Goal: Information Seeking & Learning: Check status

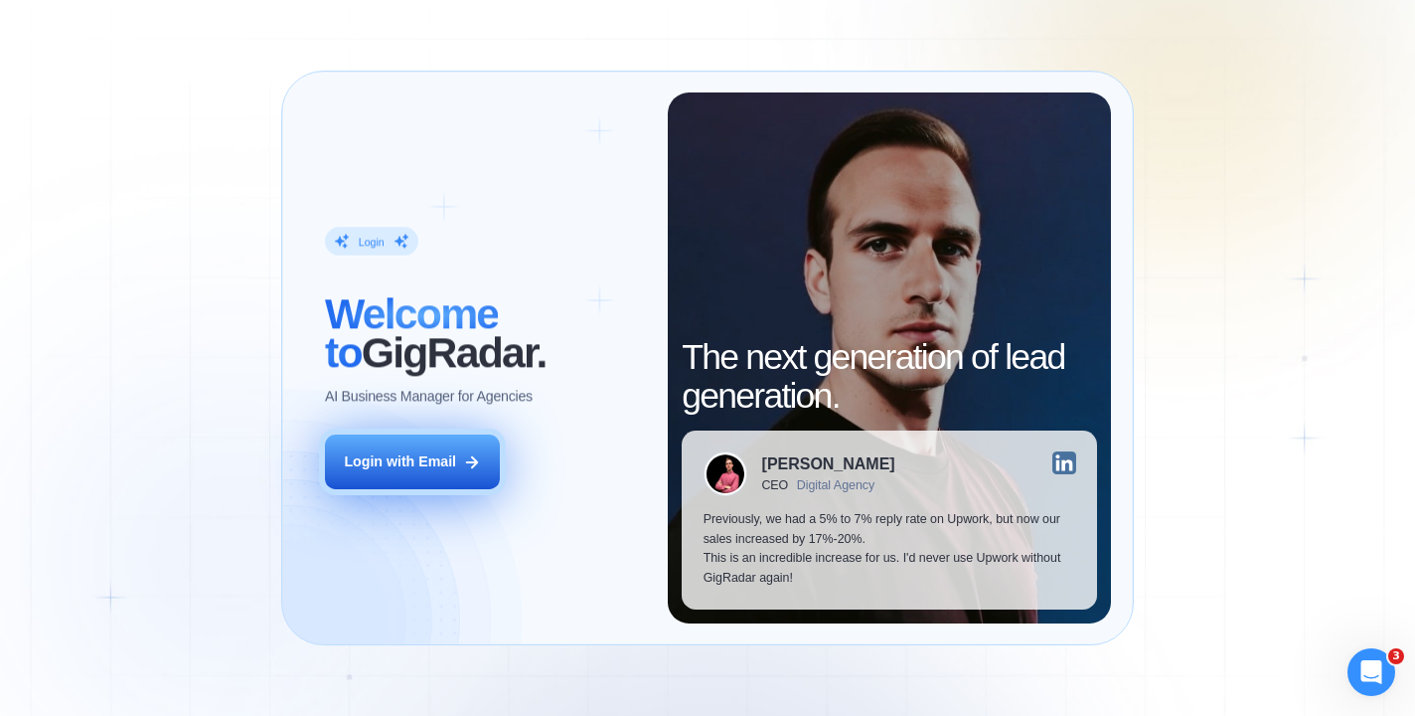
click at [468, 459] on icon at bounding box center [472, 462] width 18 height 18
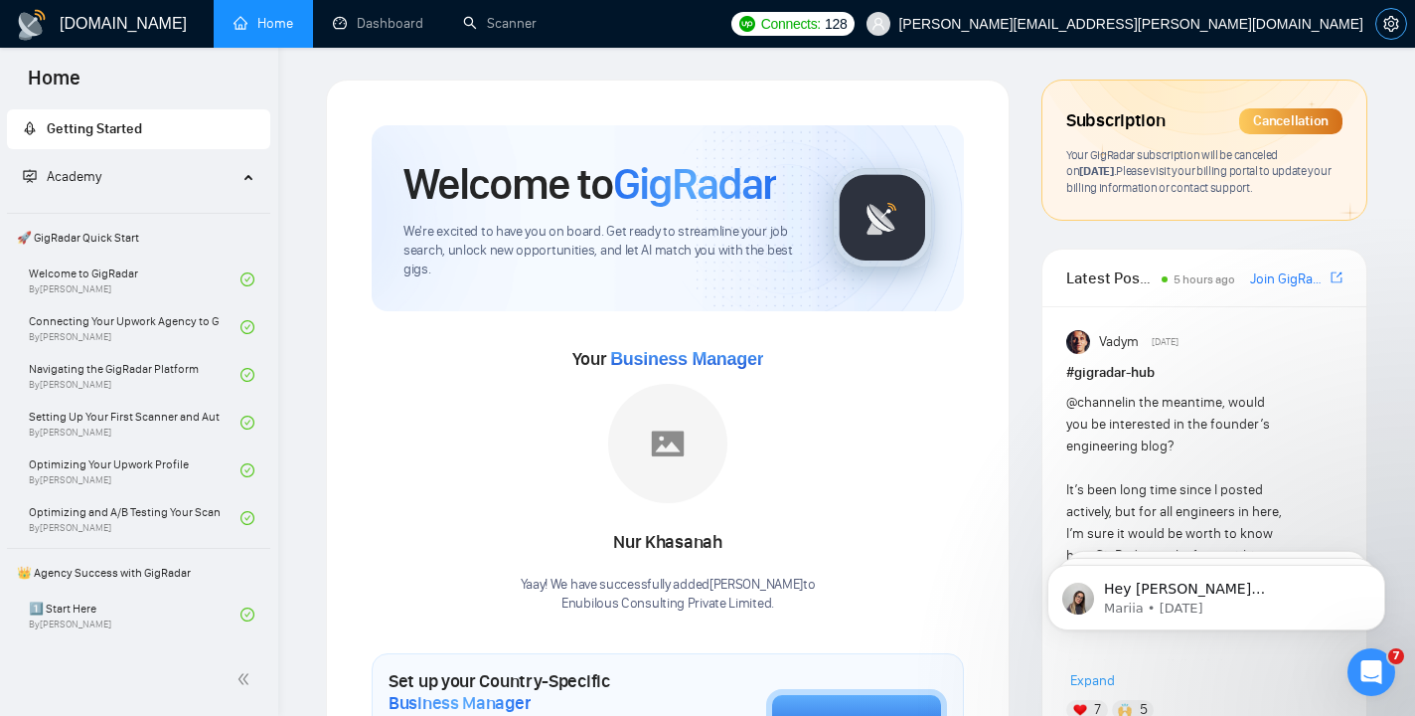
click at [1381, 26] on span "setting" at bounding box center [1392, 24] width 30 height 16
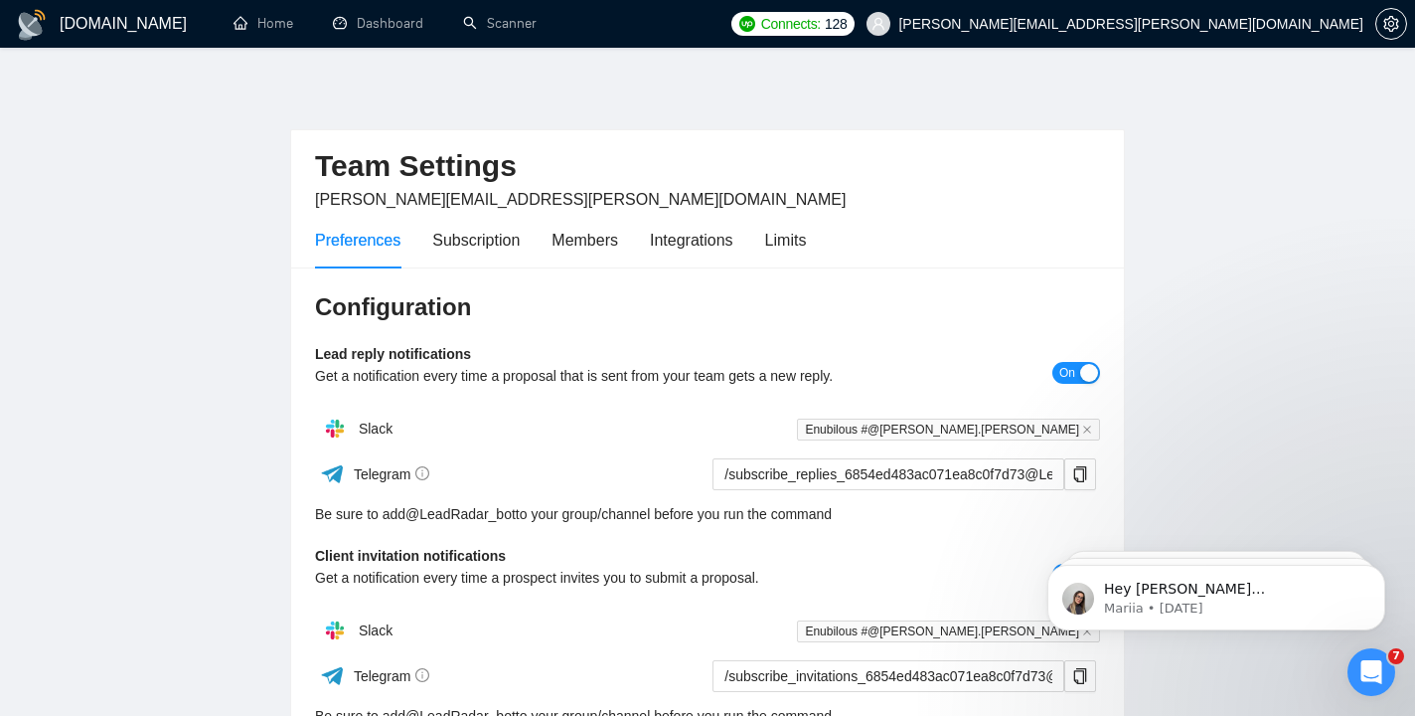
click at [1377, 36] on div at bounding box center [1392, 24] width 32 height 48
click at [1391, 31] on icon "setting" at bounding box center [1391, 24] width 15 height 16
click at [507, 244] on div "Subscription" at bounding box center [475, 240] width 87 height 25
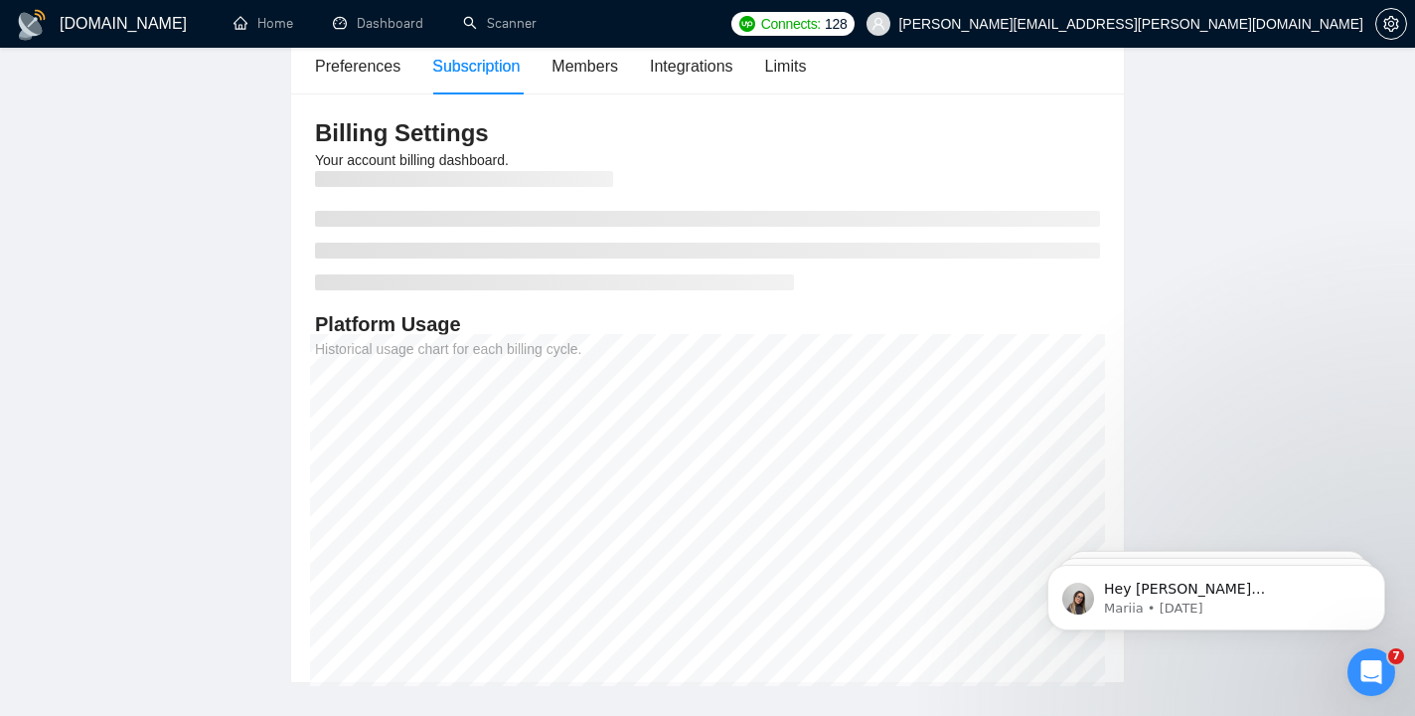
scroll to position [148, 0]
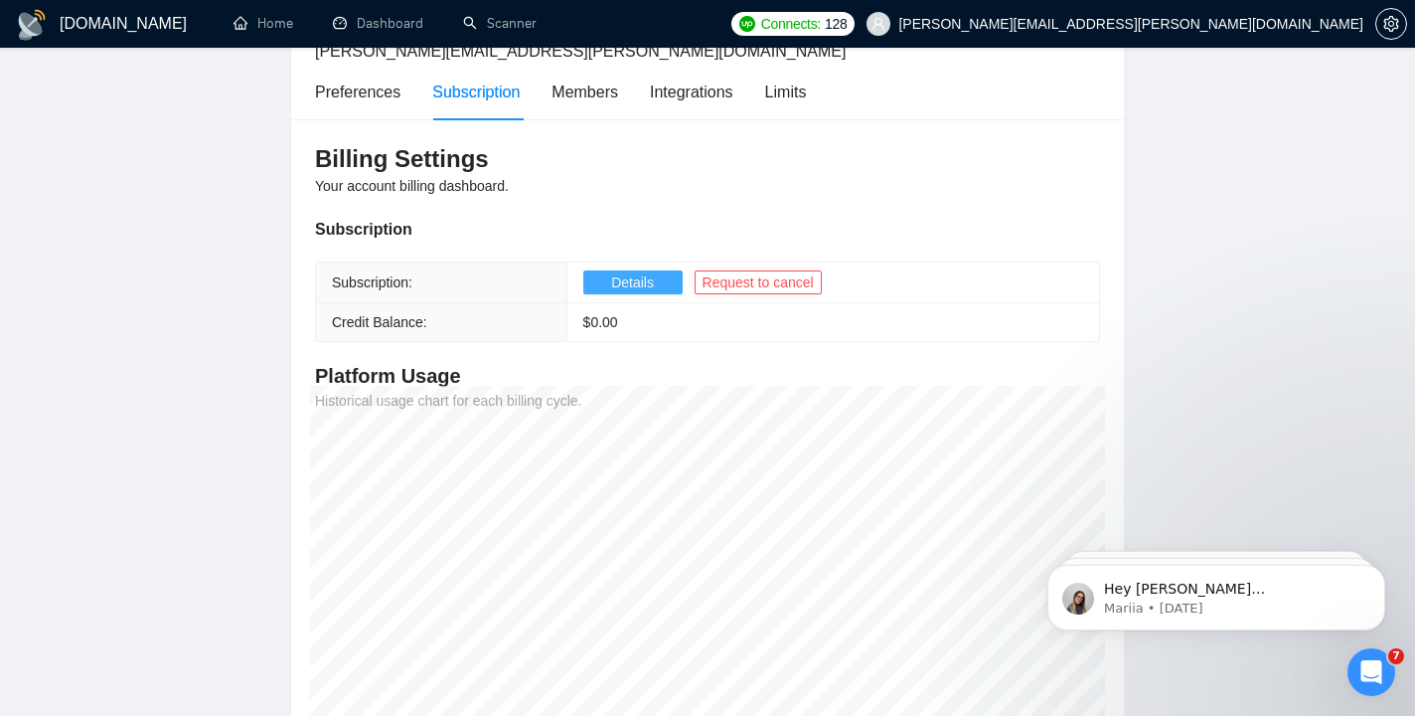
click at [651, 287] on span "Details" at bounding box center [632, 282] width 43 height 22
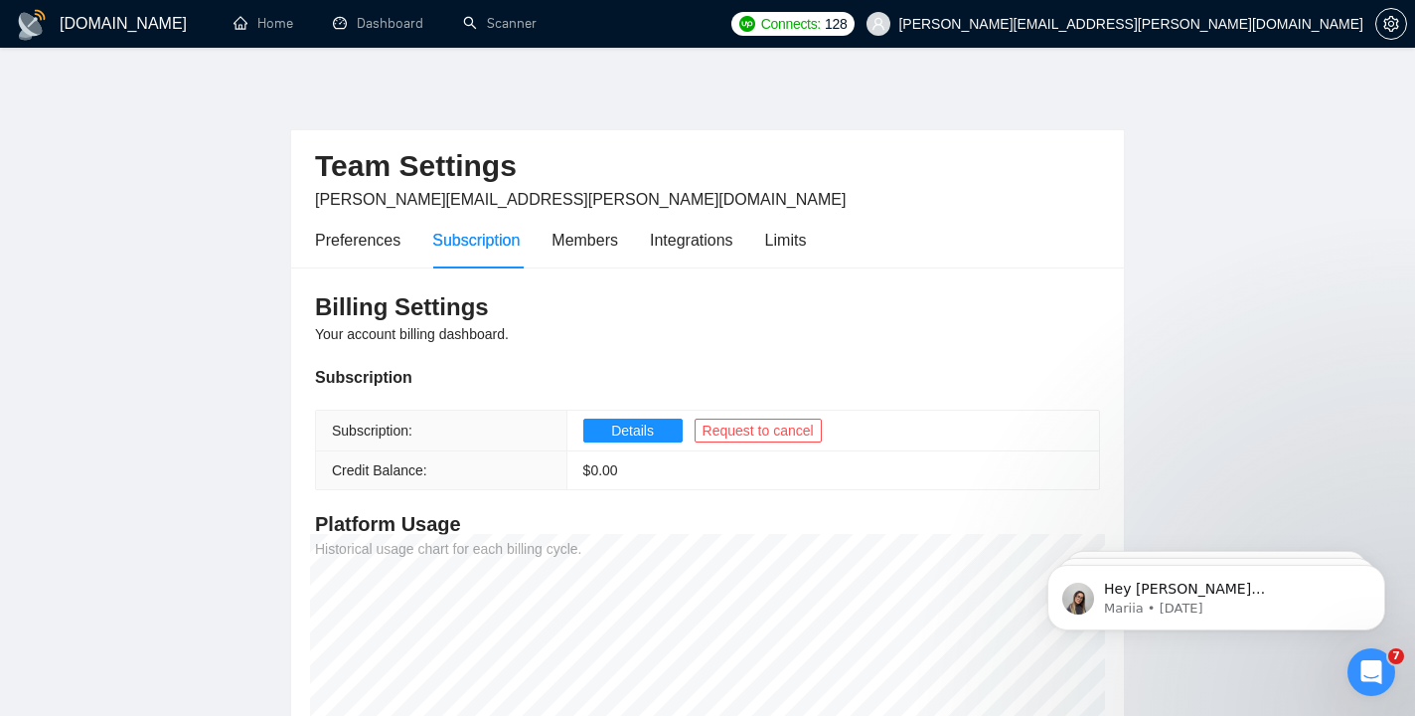
click at [1197, 454] on main "Team Settings [PERSON_NAME][EMAIL_ADDRESS][PERSON_NAME][DOMAIN_NAME] Preference…" at bounding box center [708, 481] width 1352 height 803
click at [1264, 333] on main "Team Settings [PERSON_NAME][EMAIL_ADDRESS][PERSON_NAME][DOMAIN_NAME] Preference…" at bounding box center [708, 481] width 1352 height 803
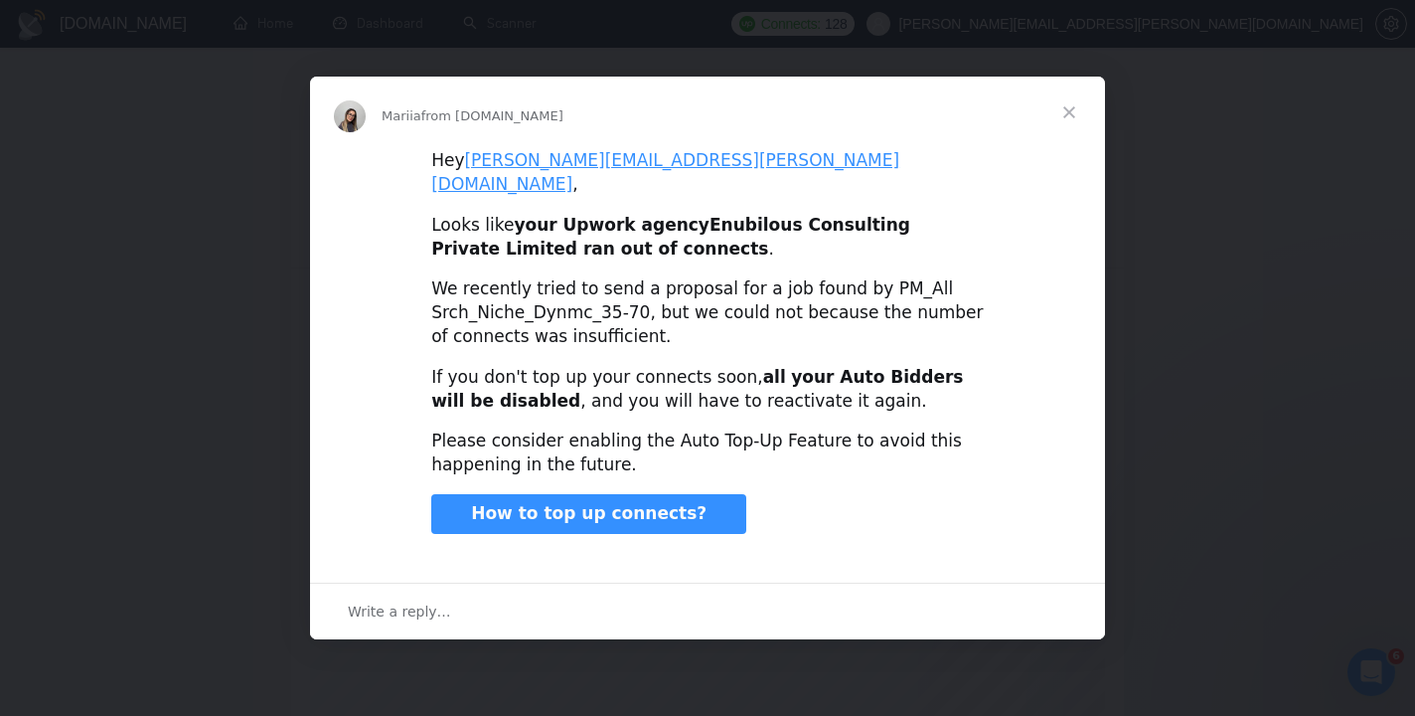
click at [1064, 126] on span "Close" at bounding box center [1070, 113] width 72 height 72
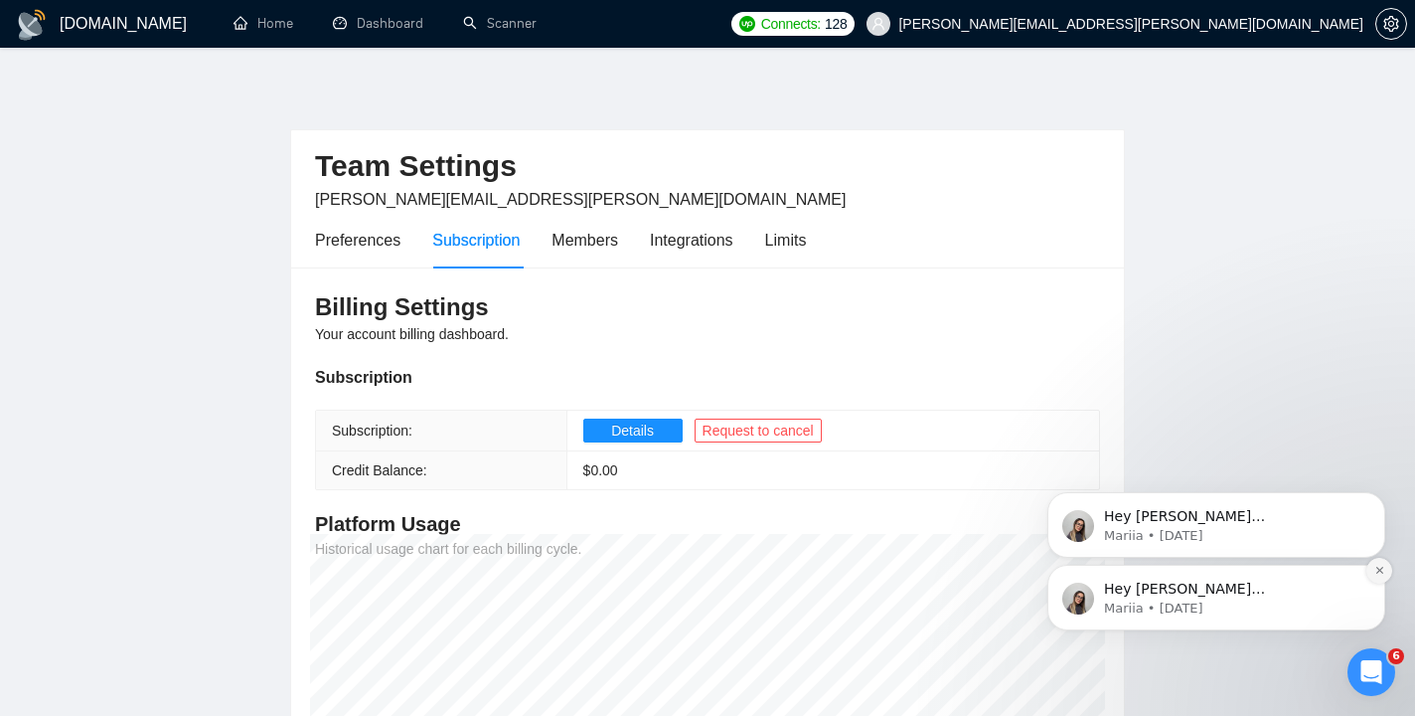
click at [1384, 564] on button "Dismiss notification" at bounding box center [1380, 571] width 26 height 26
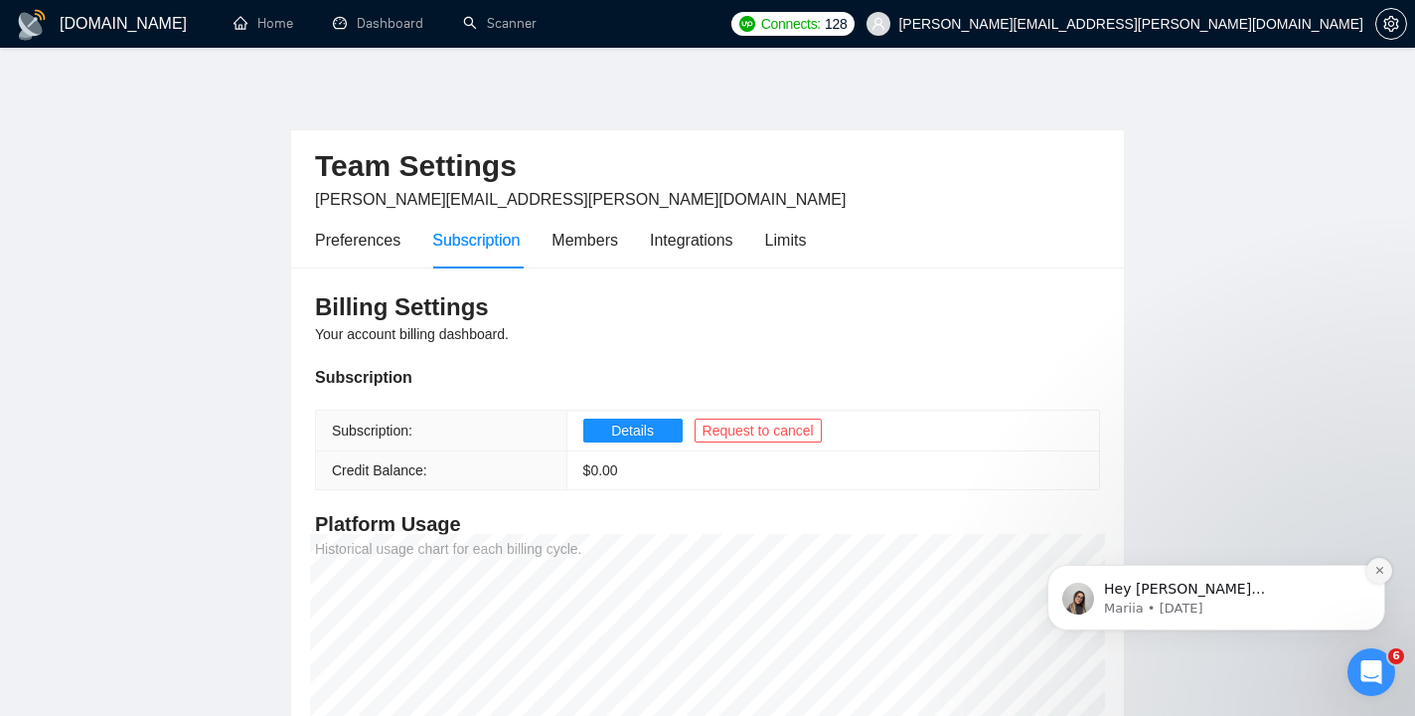
click at [1372, 570] on button "Dismiss notification" at bounding box center [1380, 571] width 26 height 26
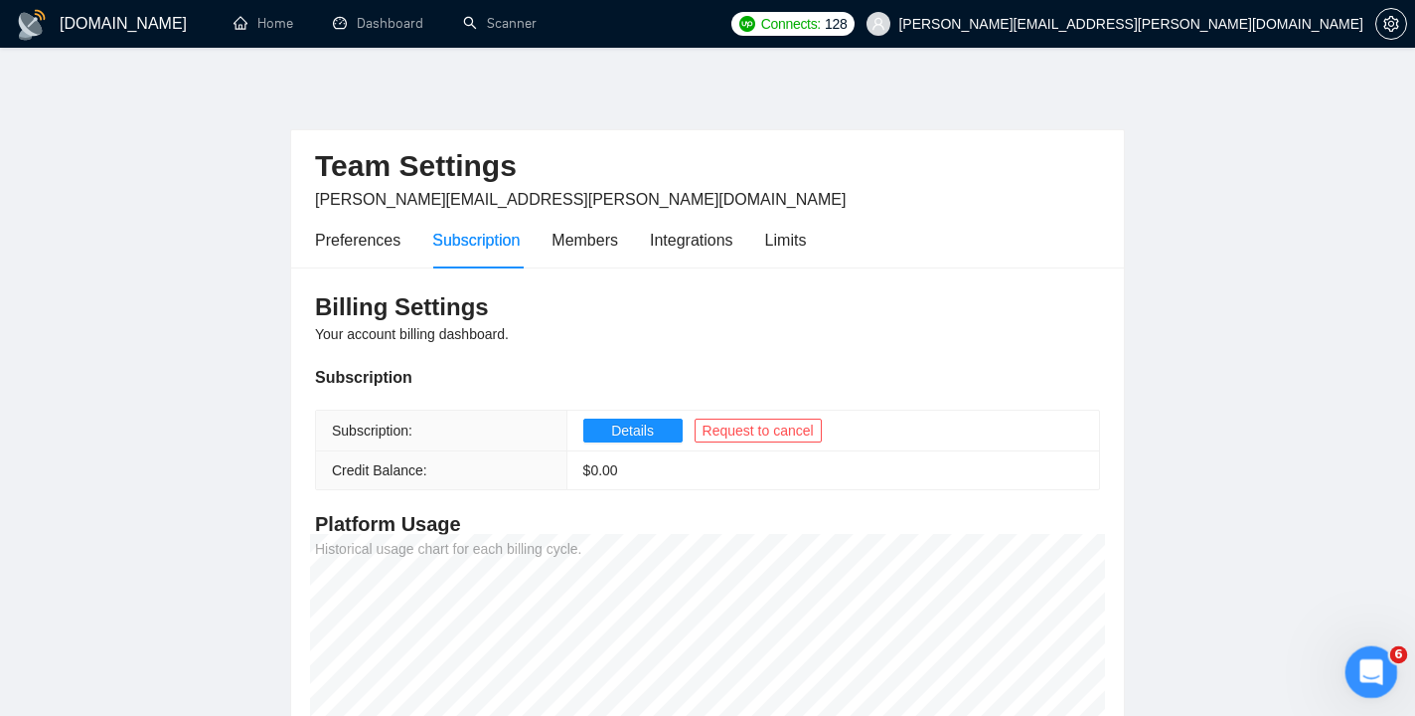
click at [1381, 682] on div "Open Intercom Messenger" at bounding box center [1369, 669] width 66 height 66
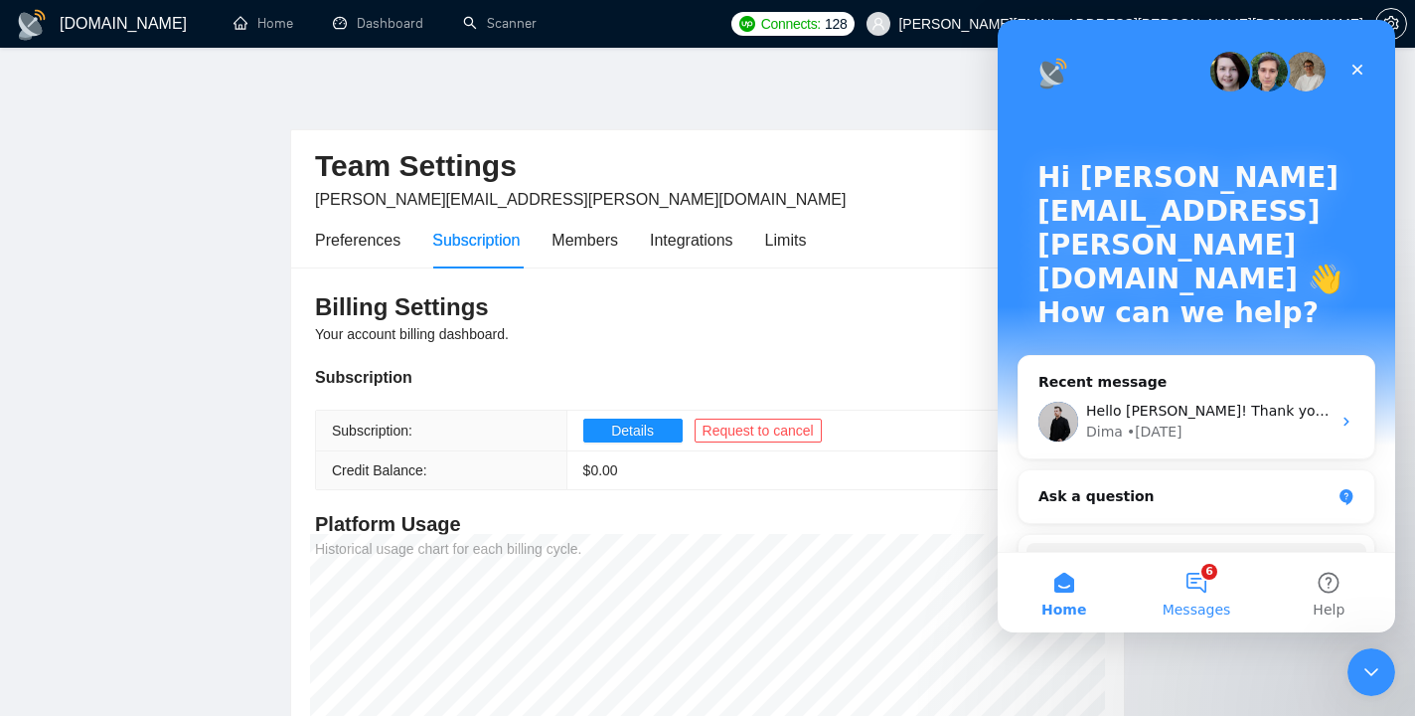
click at [1196, 572] on button "6 Messages" at bounding box center [1196, 593] width 132 height 80
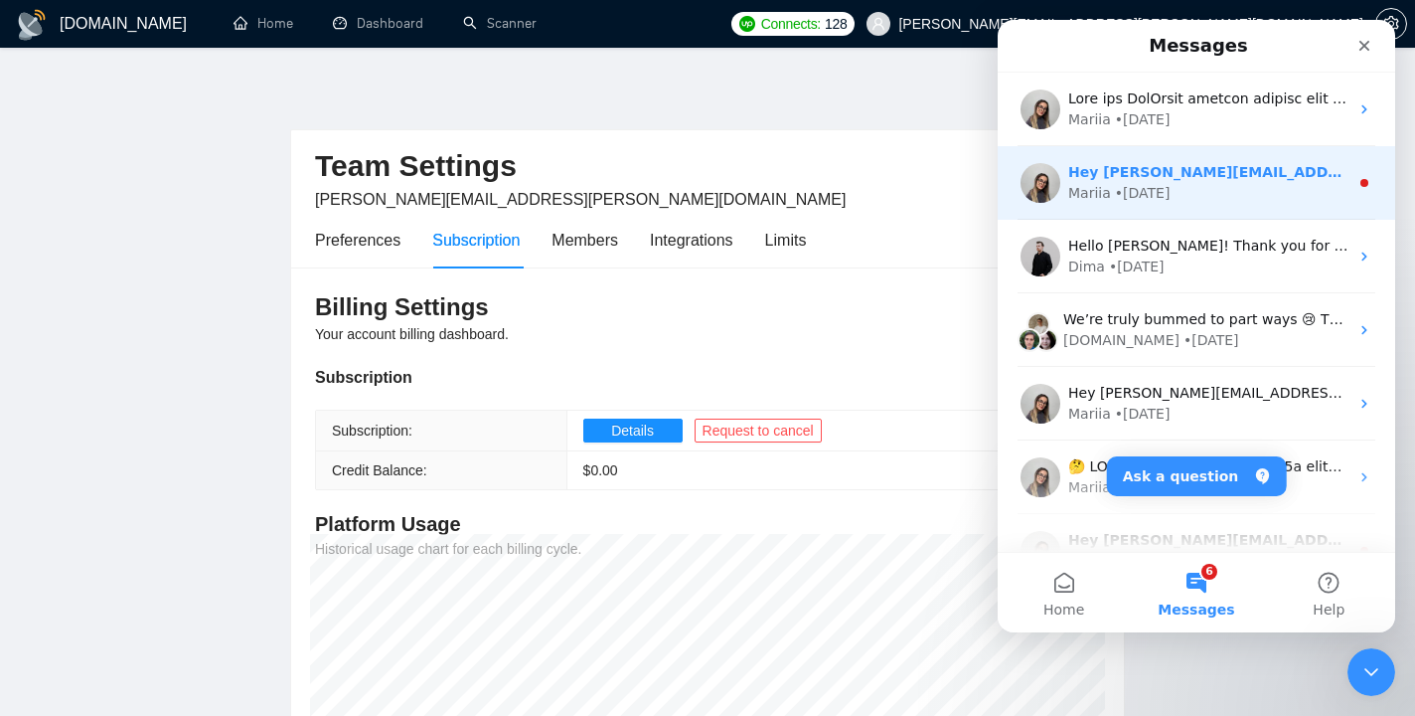
click at [1192, 184] on div "Mariia • [DATE]" at bounding box center [1209, 193] width 280 height 21
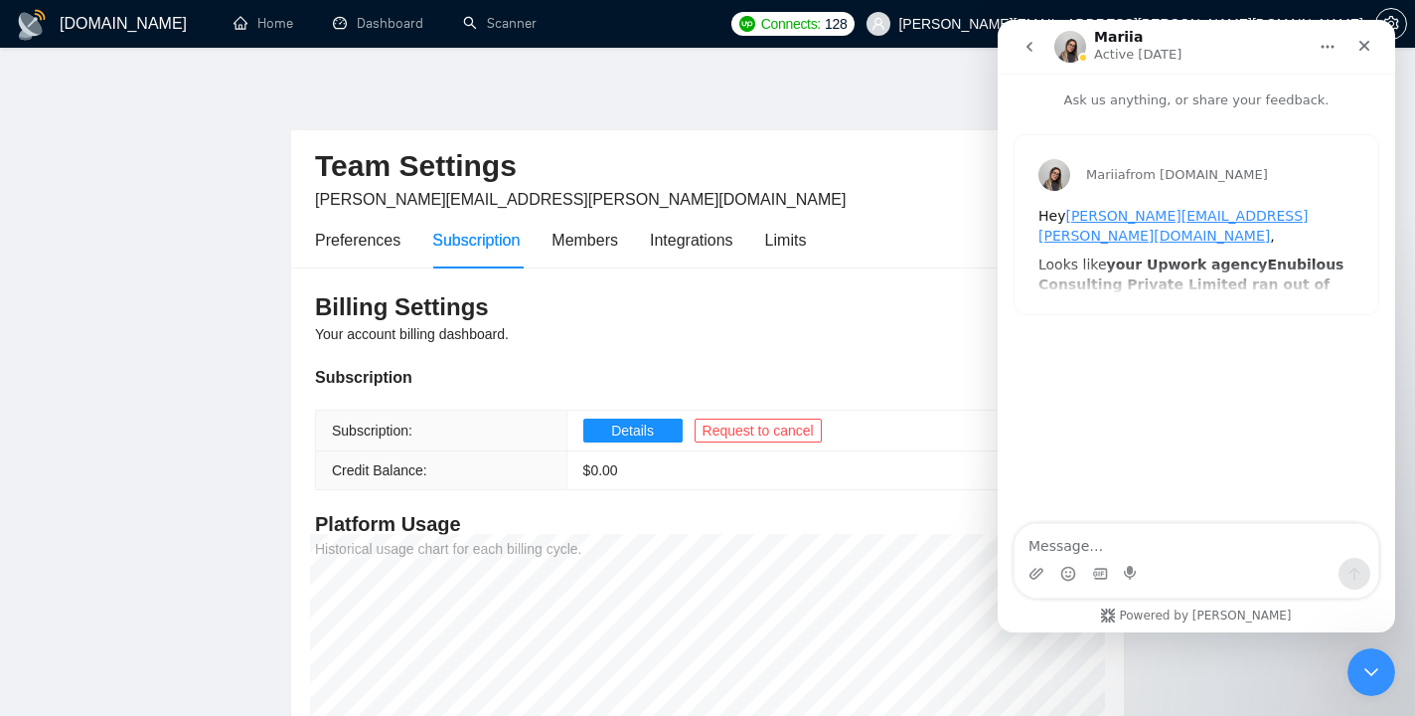
click at [1035, 48] on icon "go back" at bounding box center [1030, 47] width 16 height 16
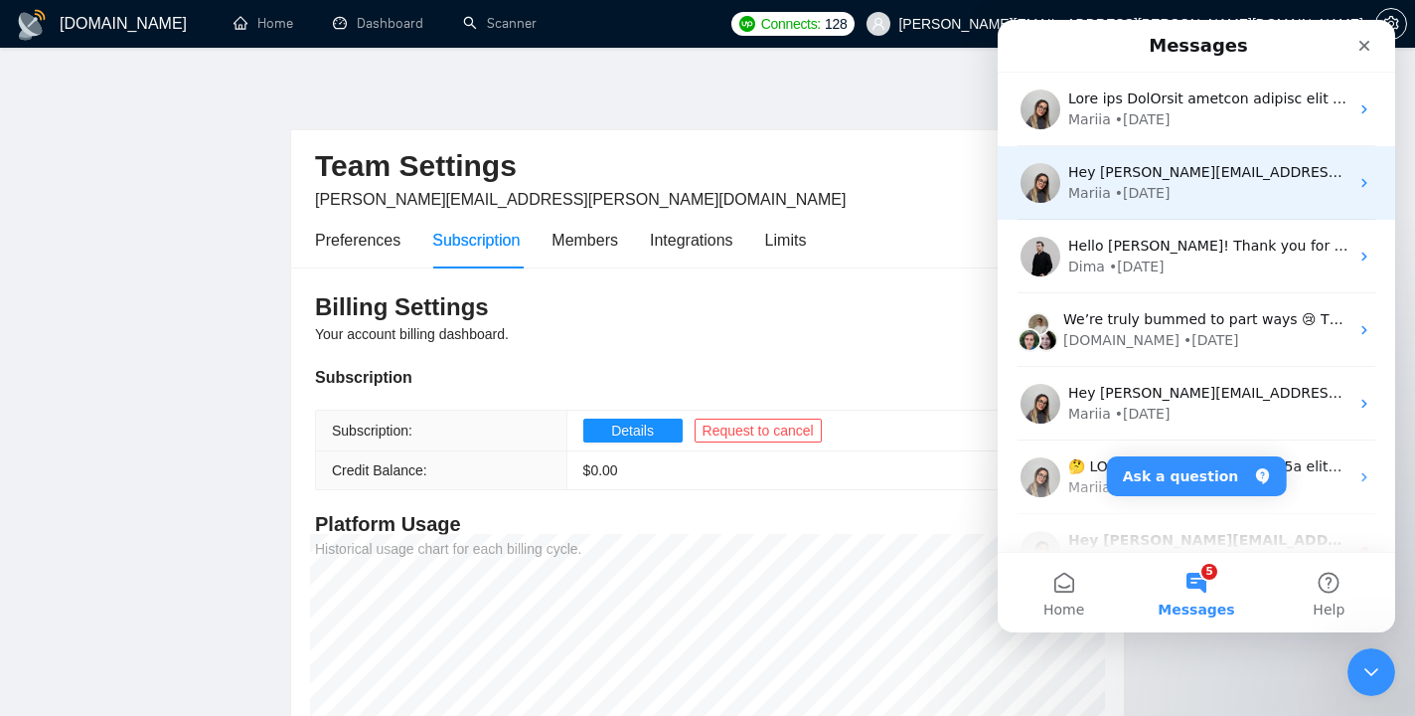
scroll to position [171, 0]
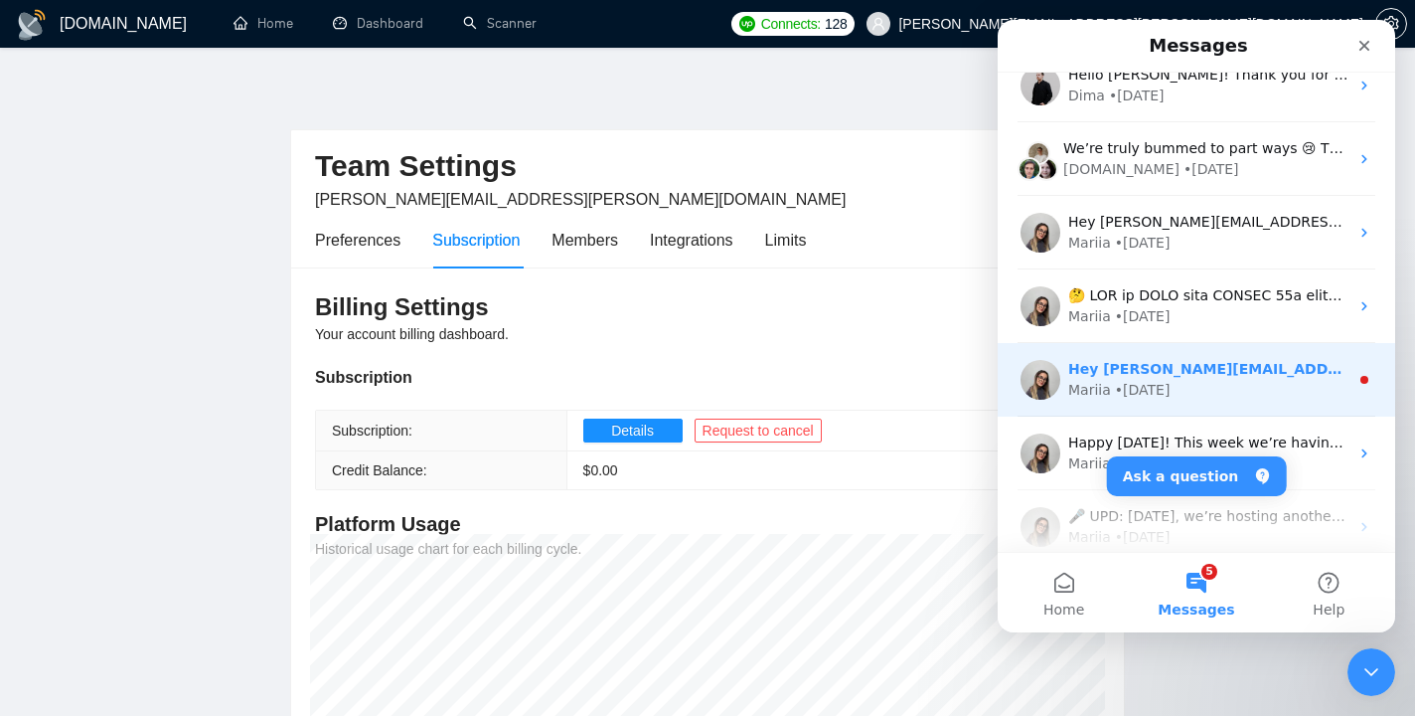
click at [1196, 404] on div "Hey [PERSON_NAME][EMAIL_ADDRESS][PERSON_NAME][DOMAIN_NAME], Looks like your Upw…" at bounding box center [1197, 380] width 398 height 74
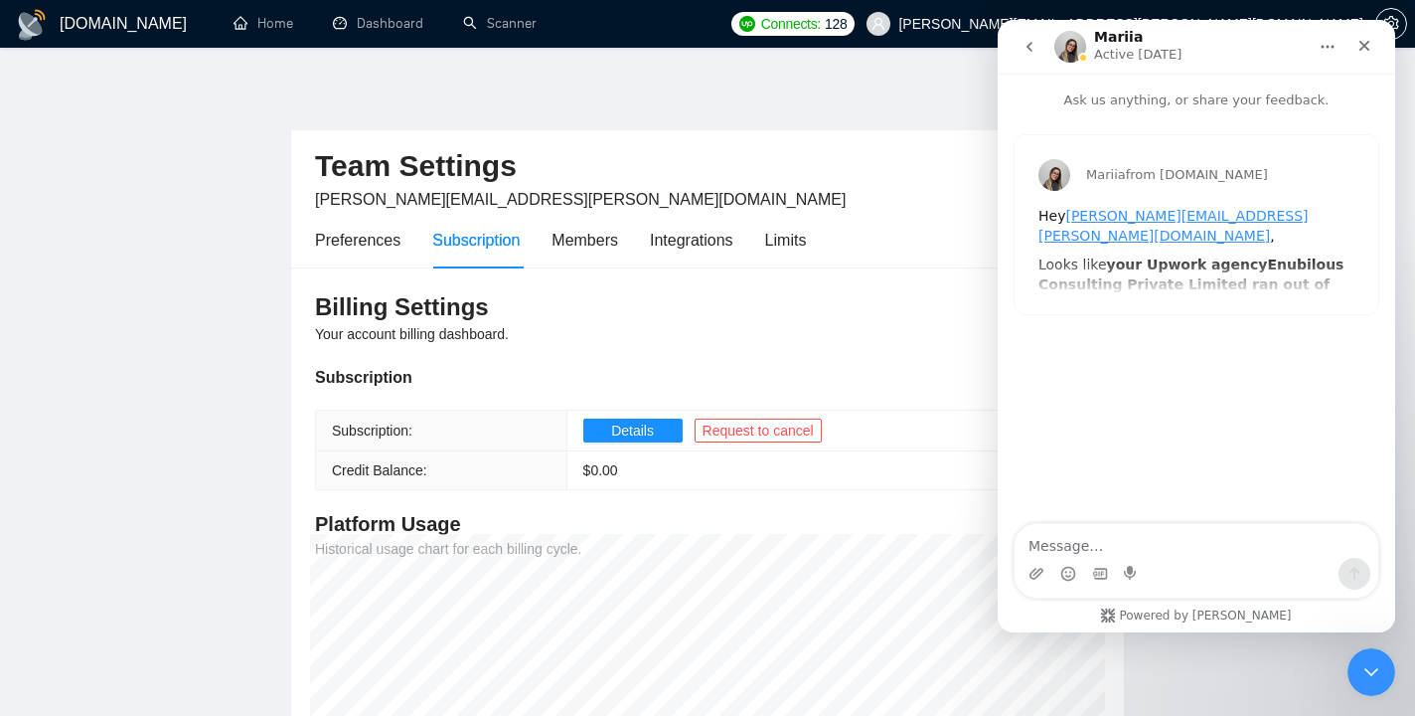
click at [1034, 49] on icon "go back" at bounding box center [1030, 47] width 16 height 16
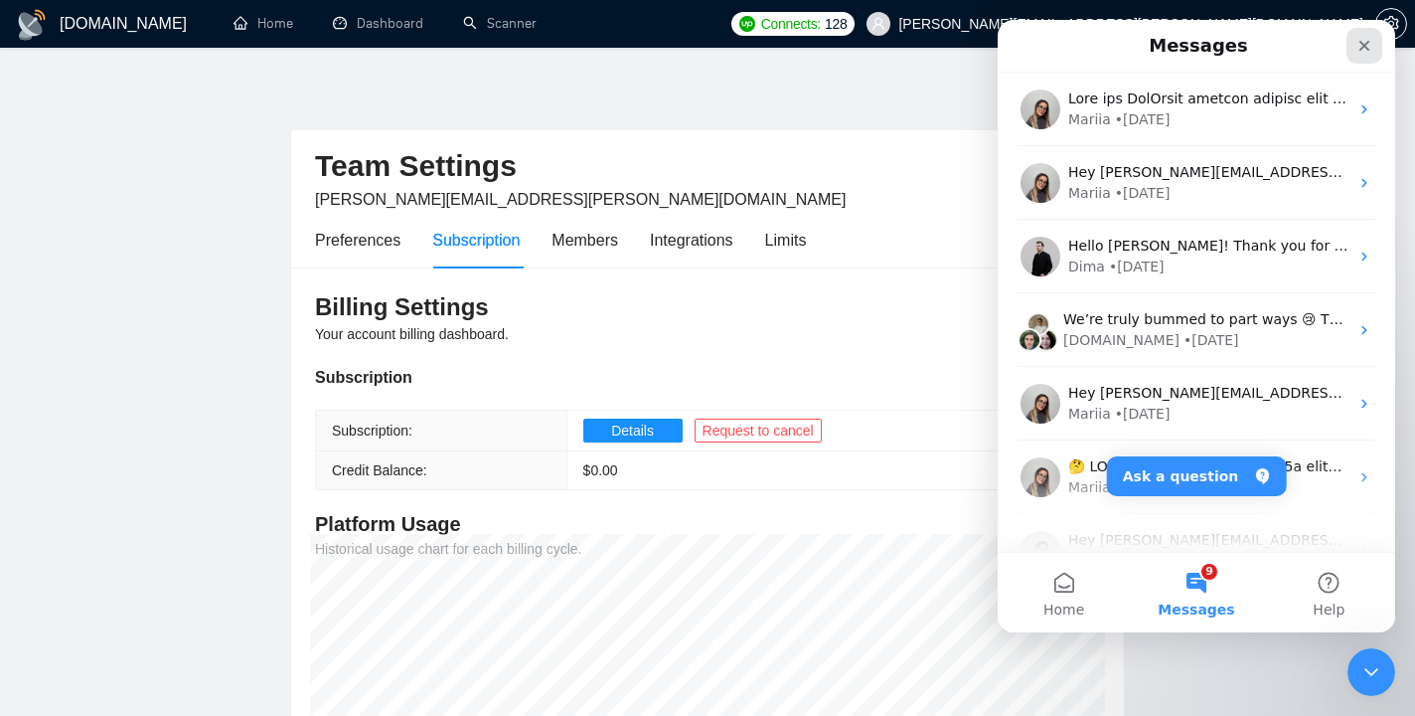
click at [1364, 50] on icon "Close" at bounding box center [1365, 46] width 16 height 16
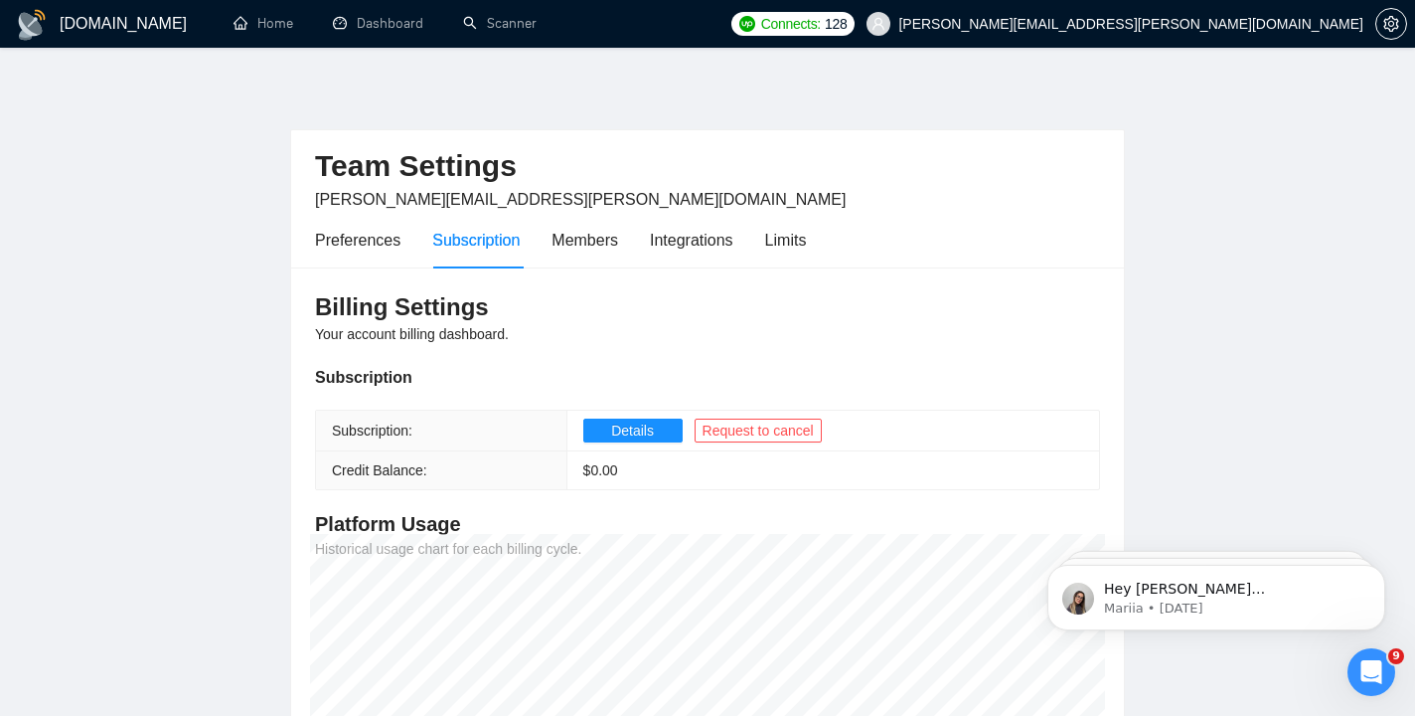
scroll to position [0, 0]
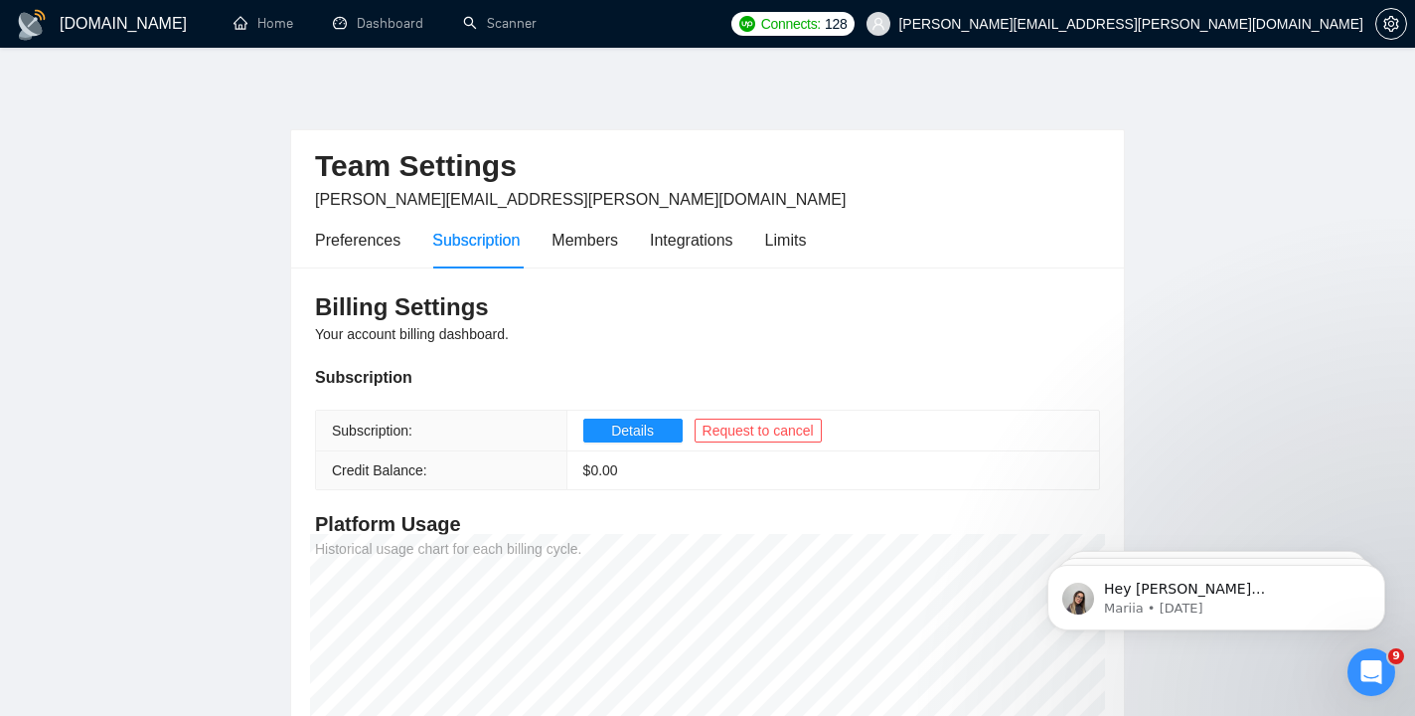
click at [129, 33] on h1 "[DOMAIN_NAME]" at bounding box center [123, 24] width 127 height 48
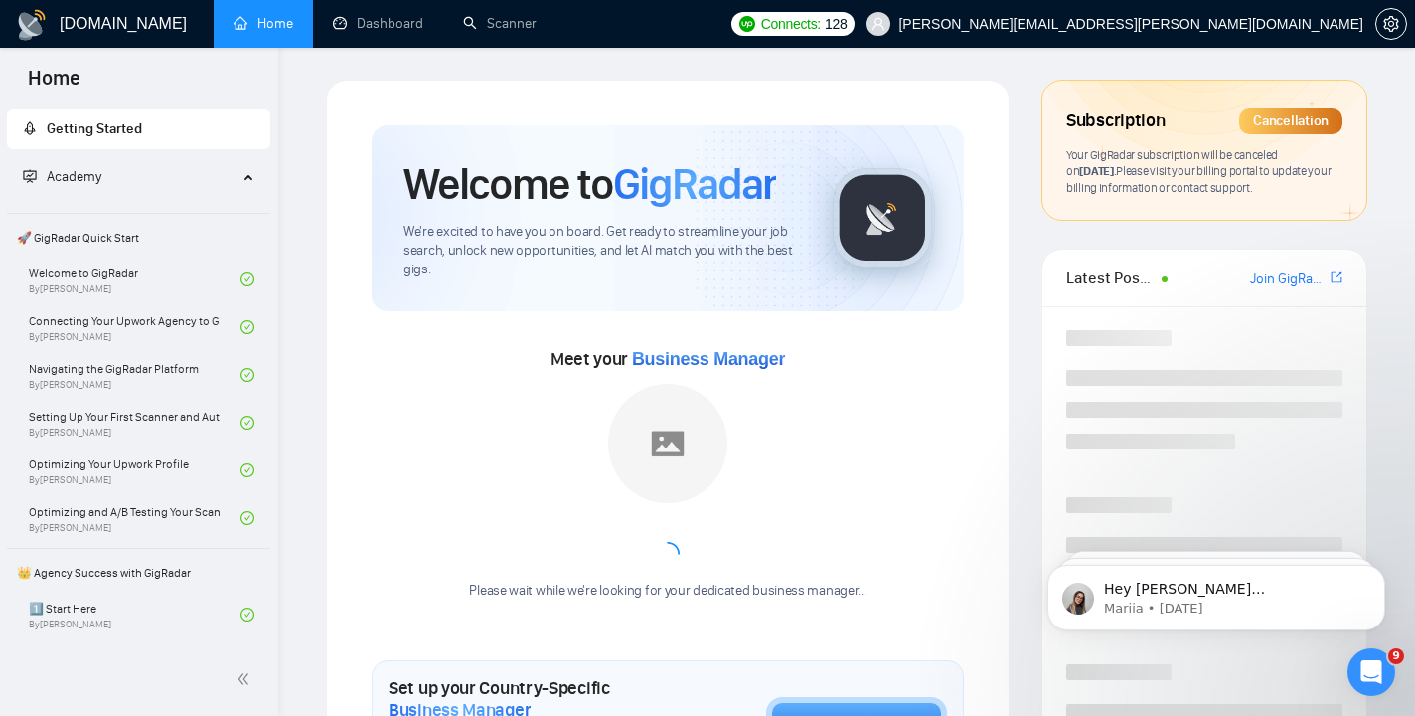
click at [261, 26] on link "Home" at bounding box center [264, 23] width 60 height 17
click at [375, 24] on link "Dashboard" at bounding box center [378, 23] width 90 height 17
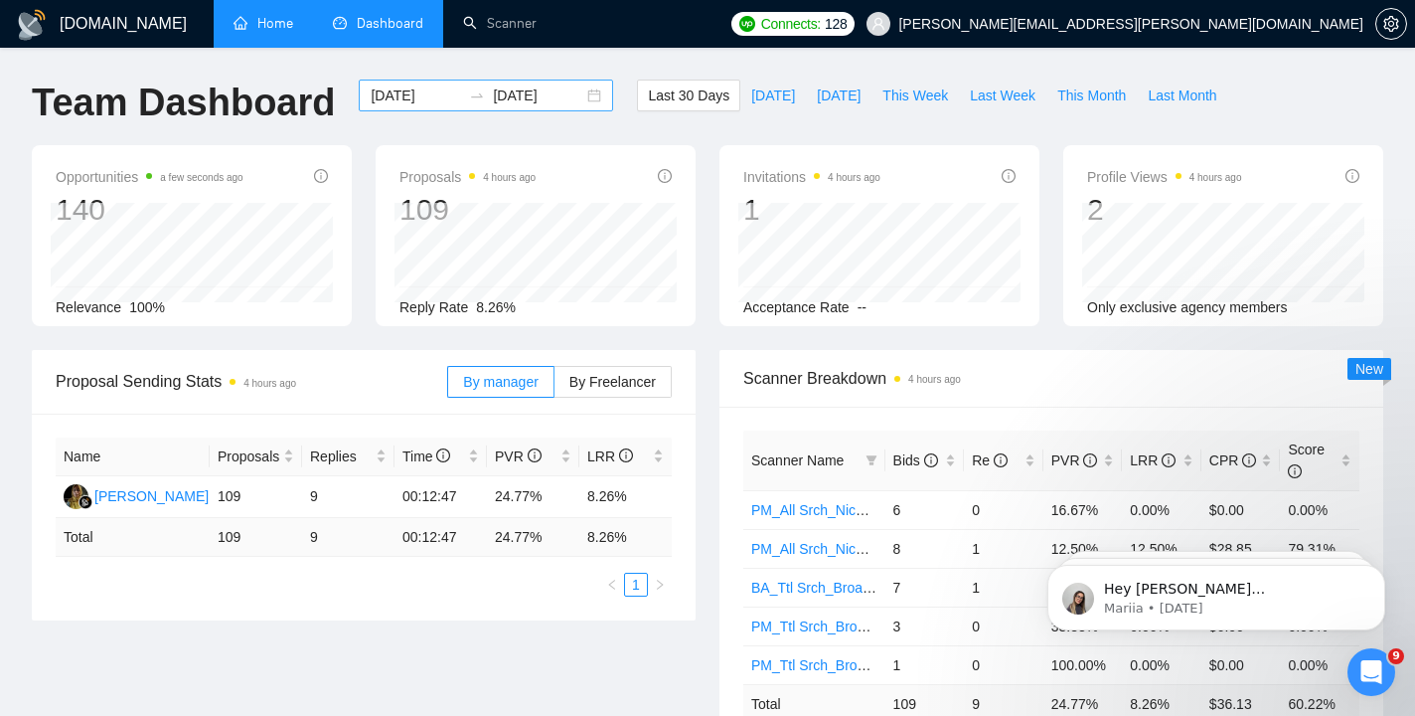
click at [416, 93] on input "[DATE]" at bounding box center [416, 95] width 90 height 22
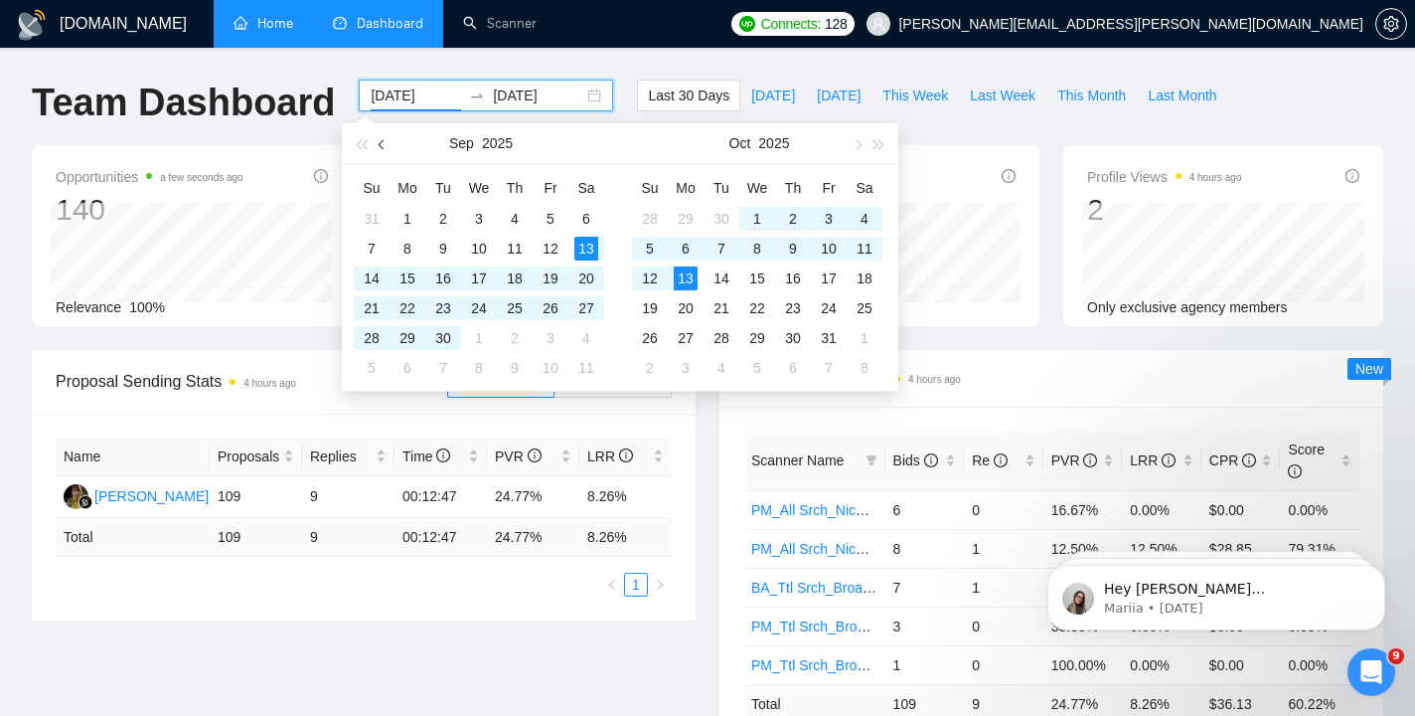
click at [386, 144] on span "button" at bounding box center [384, 144] width 10 height 10
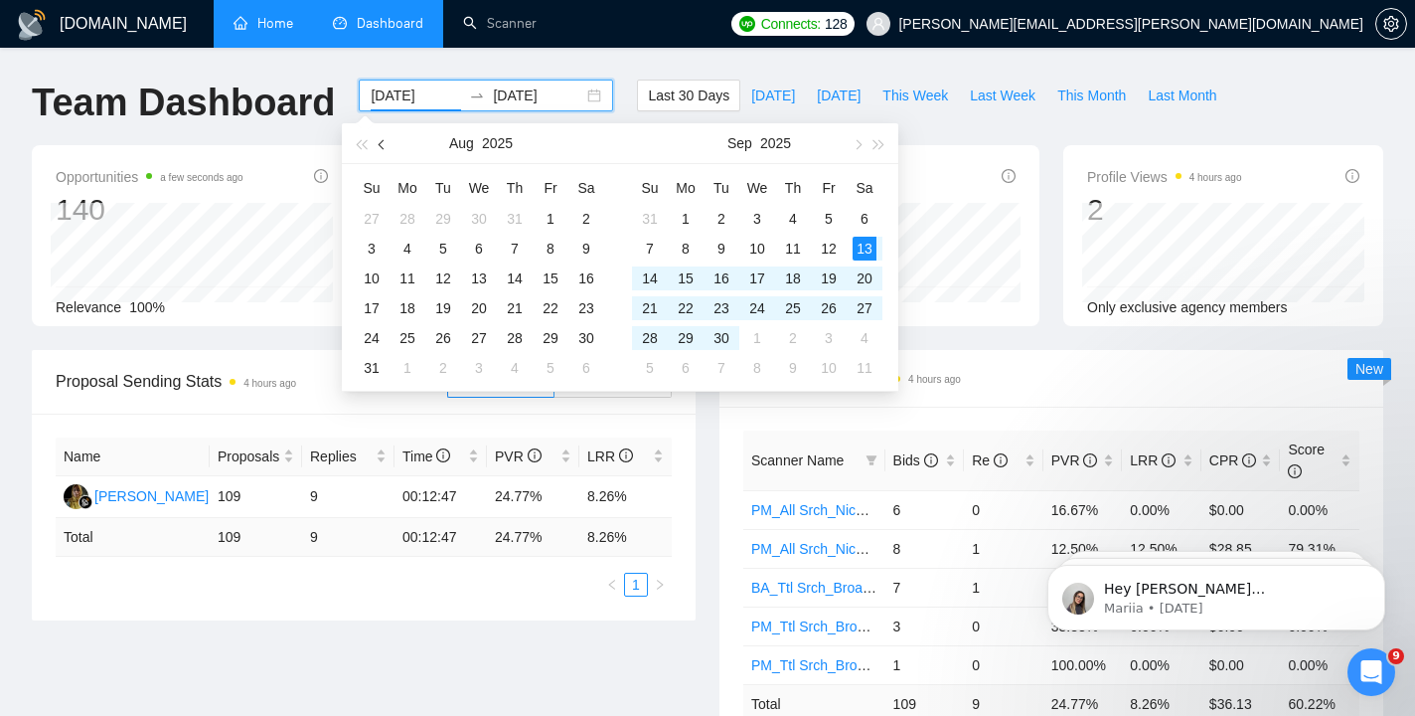
click at [386, 144] on span "button" at bounding box center [384, 144] width 10 height 10
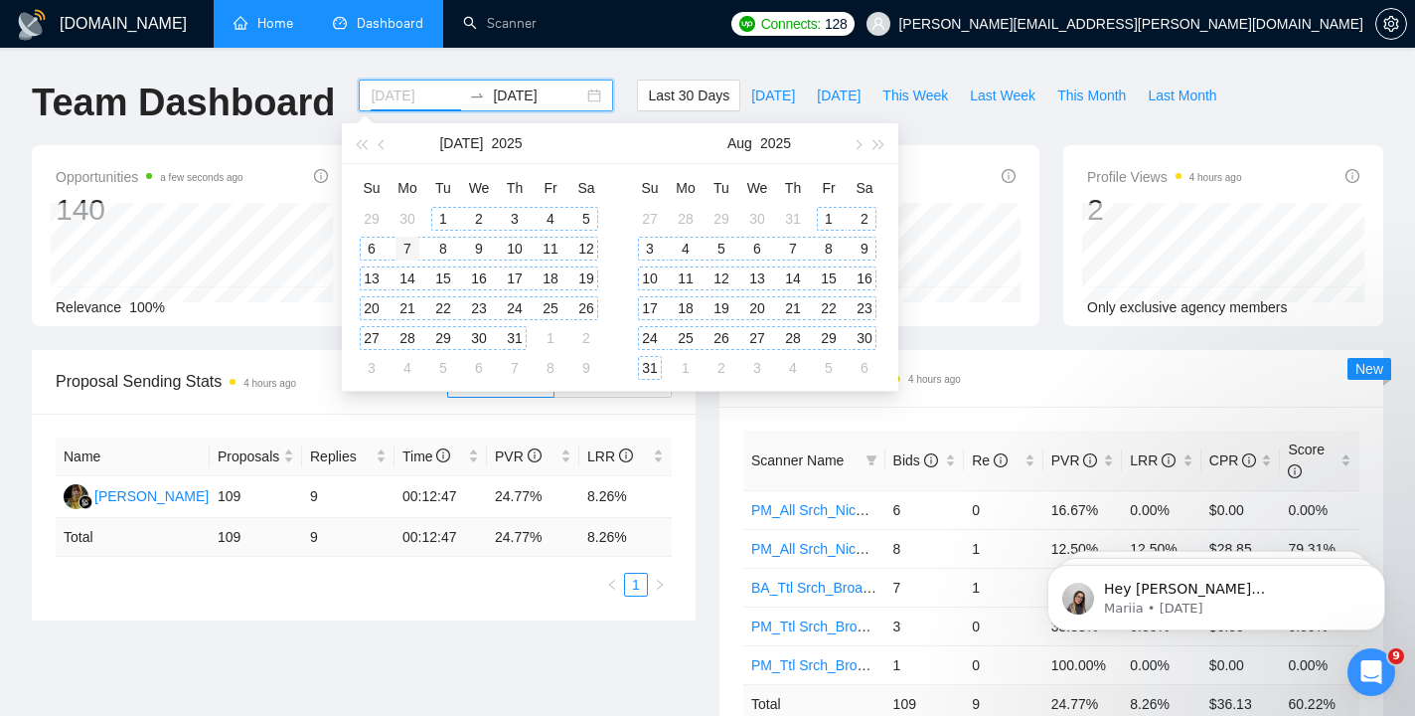
type input "[DATE]"
click at [411, 248] on div "7" at bounding box center [408, 249] width 24 height 24
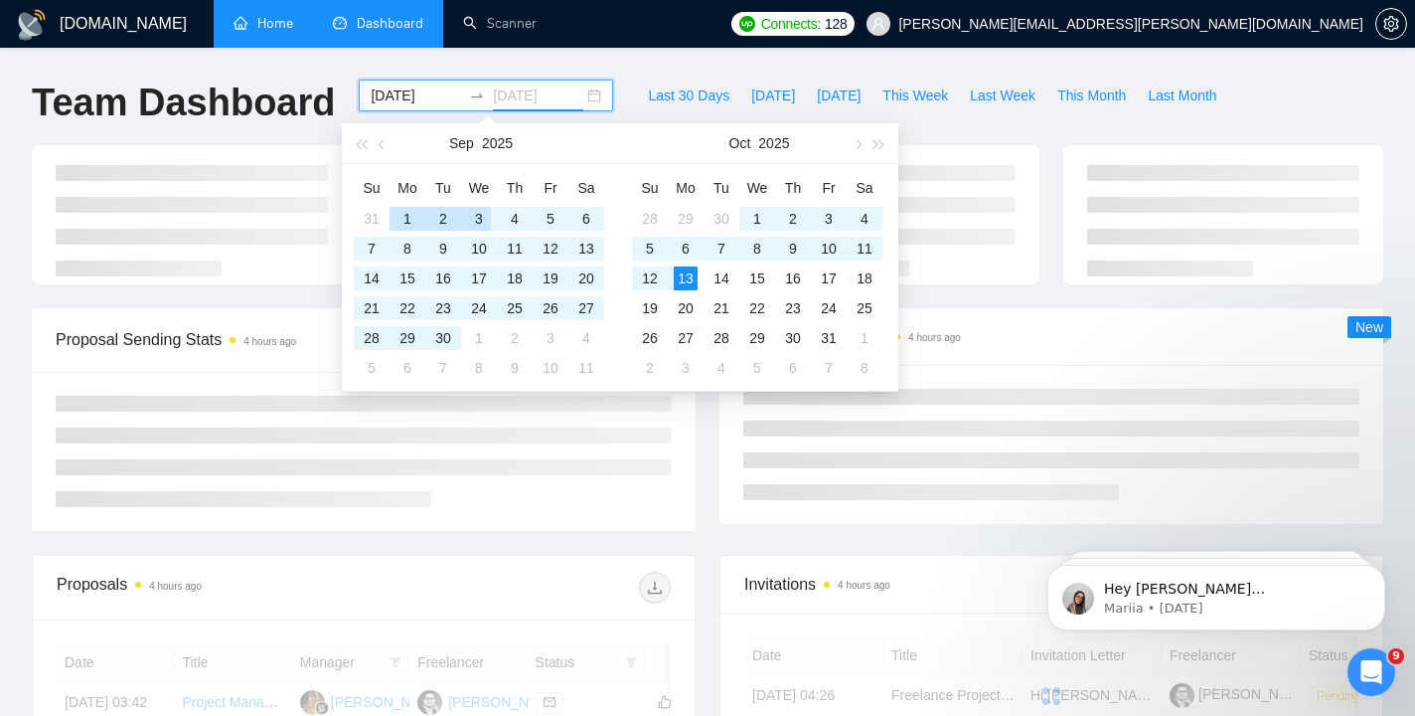
type input "[DATE]"
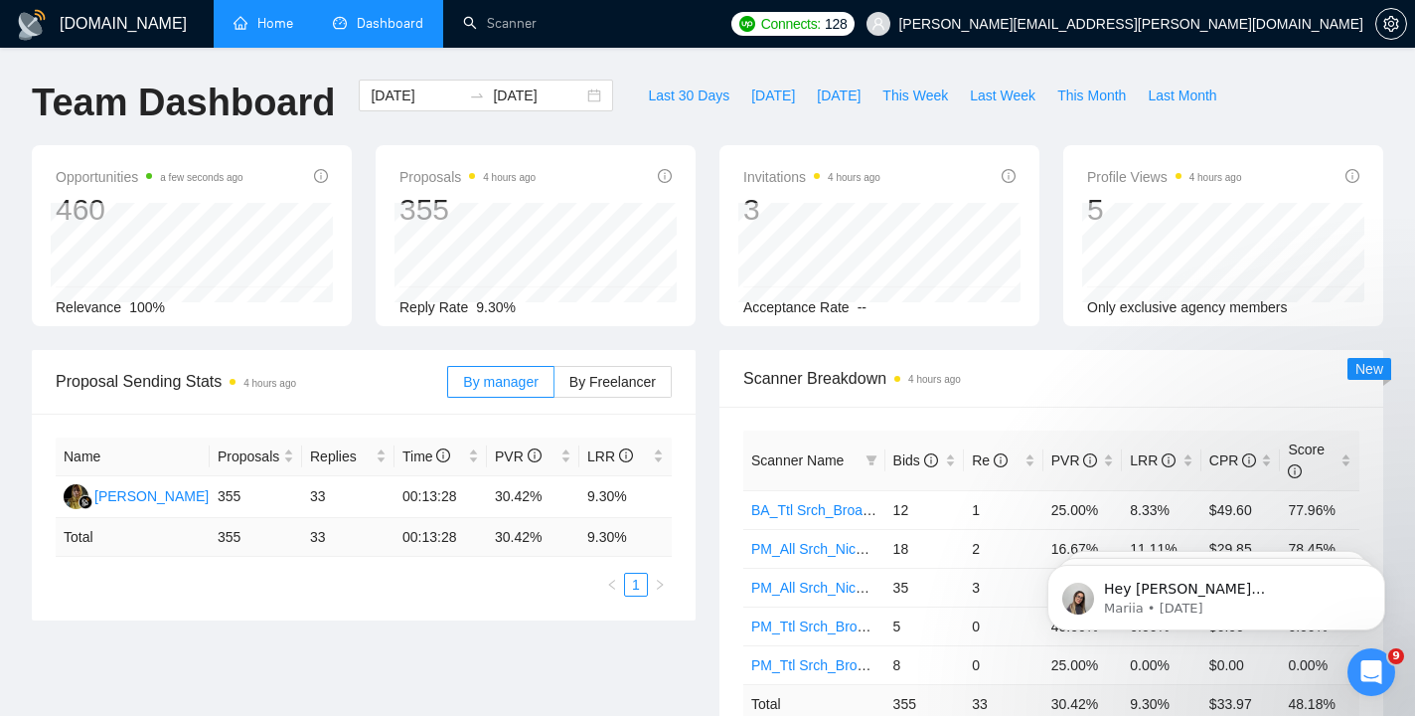
scroll to position [323, 0]
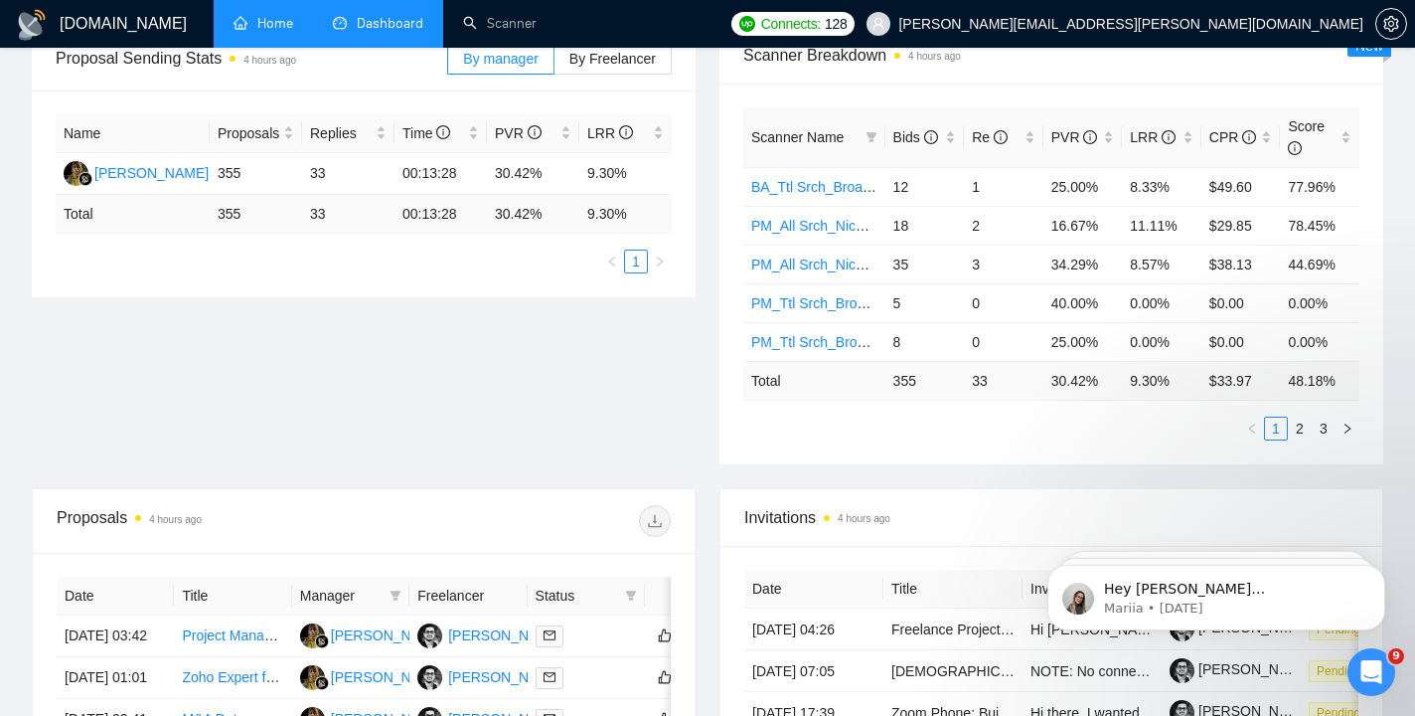
click at [1000, 435] on ul "1 2 3" at bounding box center [1052, 428] width 616 height 24
click at [684, 410] on div "Proposal Sending Stats 4 hours ago By manager By Freelancer Name Proposals Repl…" at bounding box center [708, 257] width 1376 height 461
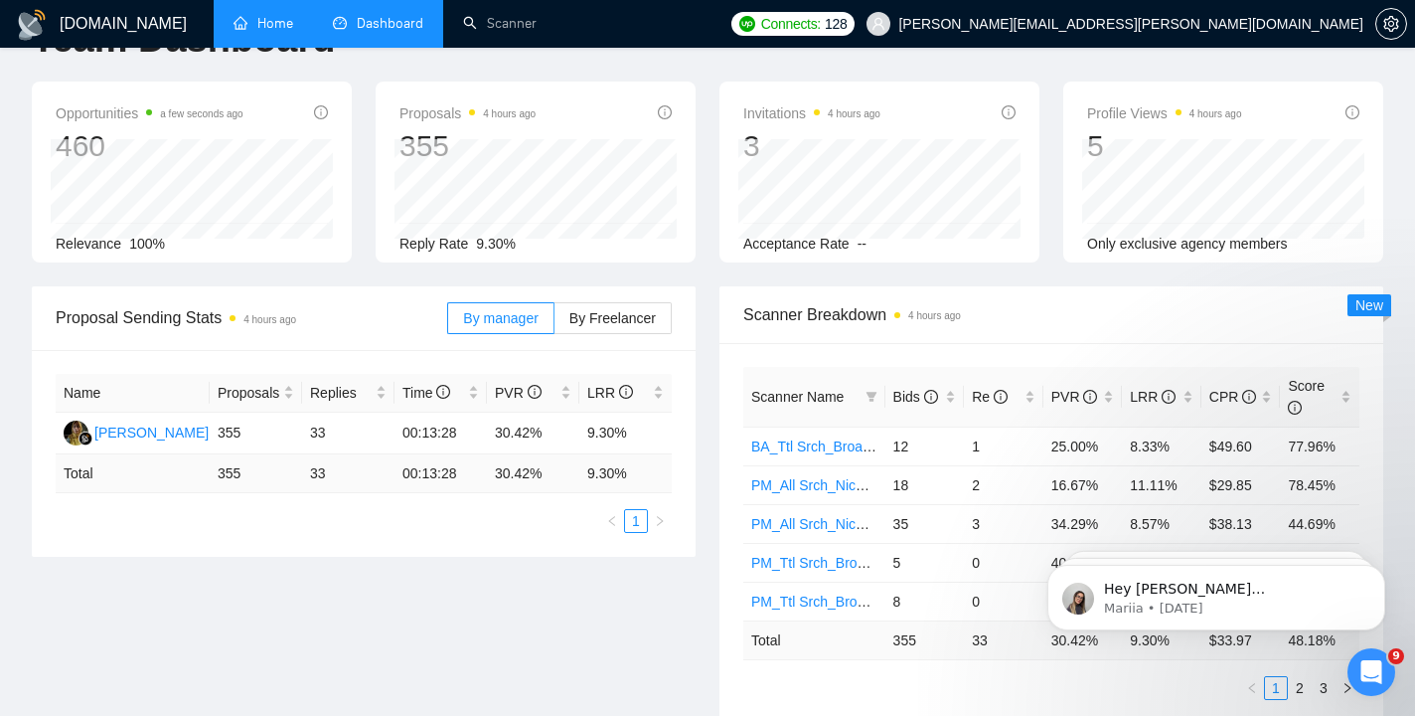
scroll to position [0, 0]
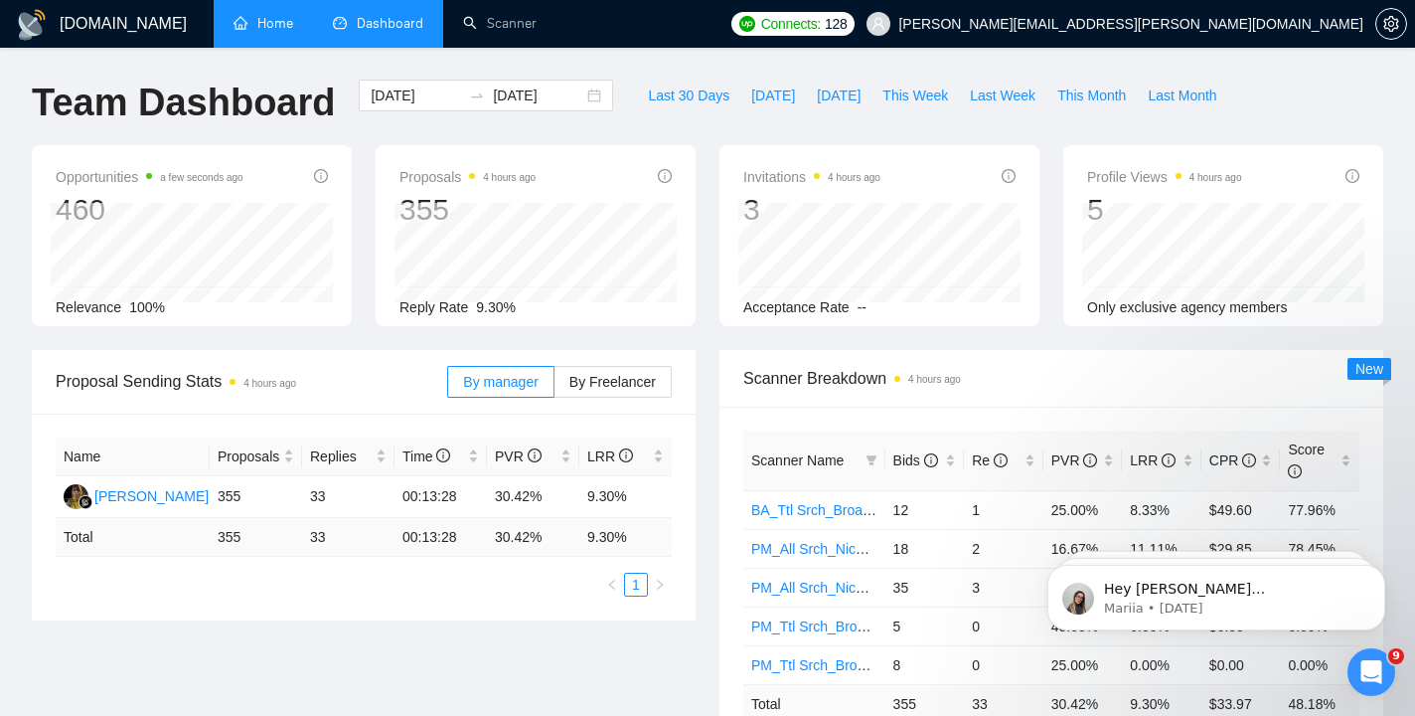
click at [257, 15] on link "Home" at bounding box center [264, 23] width 60 height 17
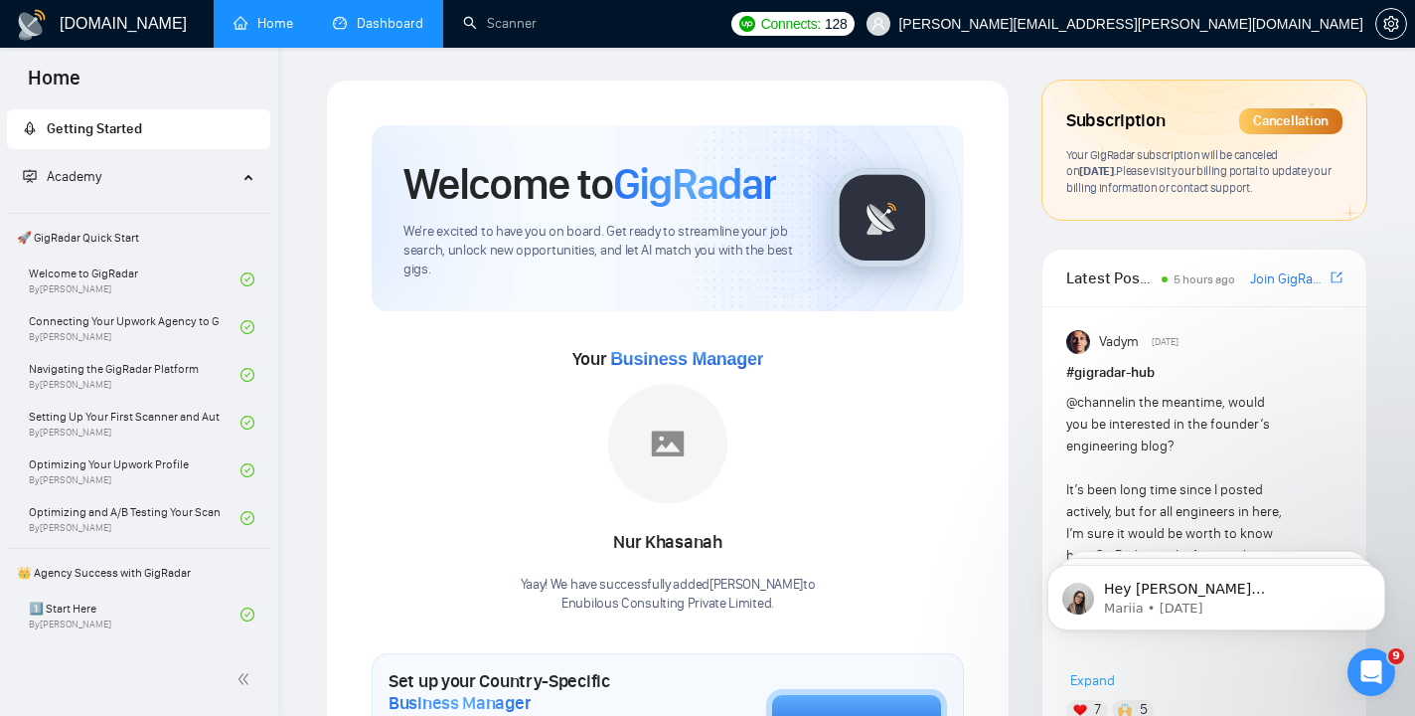
click at [262, 32] on link "Home" at bounding box center [264, 23] width 60 height 17
